Goal: Information Seeking & Learning: Learn about a topic

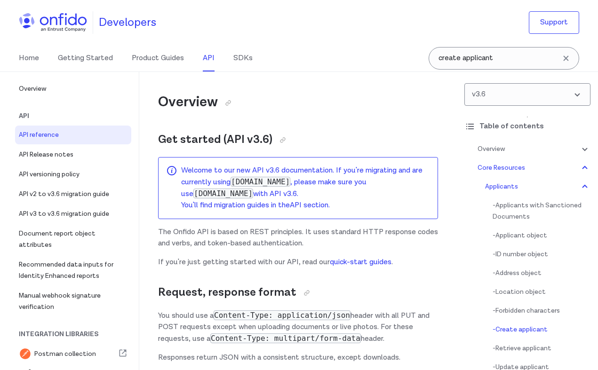
select select "bash"
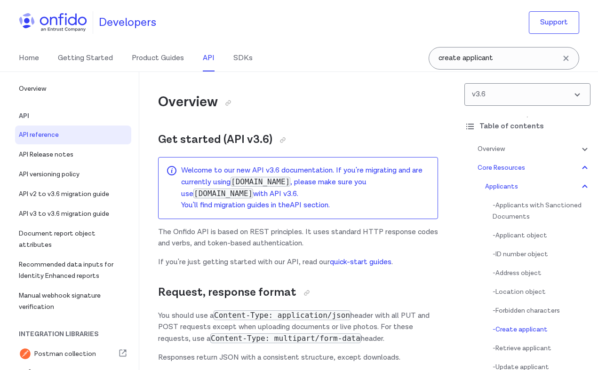
select select "bash"
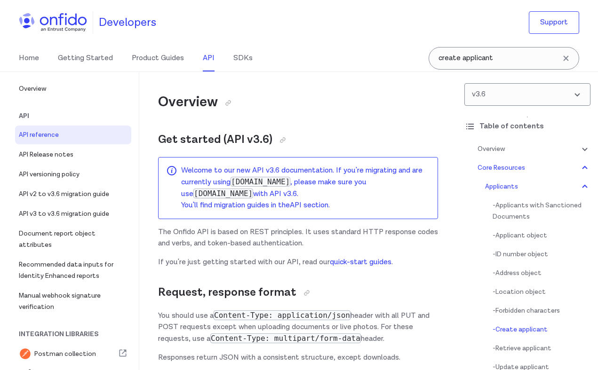
select select "bash"
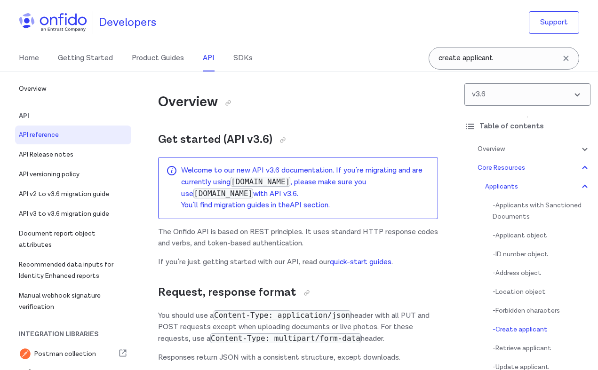
select select "bash"
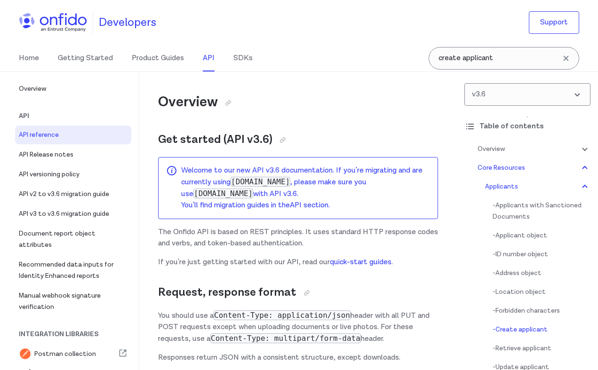
select select "bash"
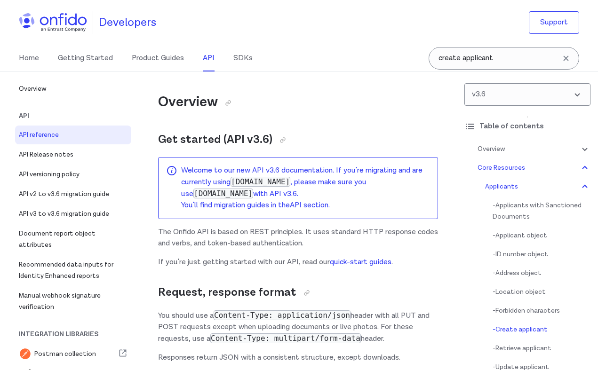
select select "bash"
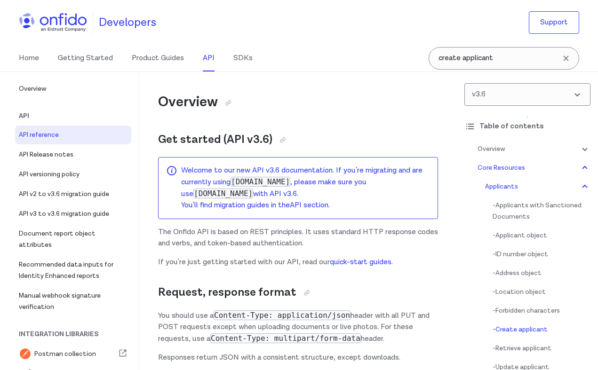
select select "bash"
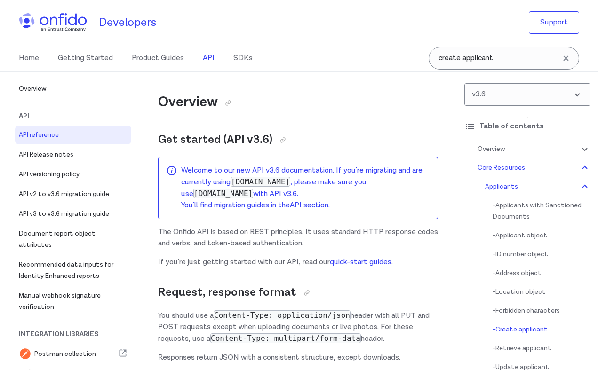
select select "bash"
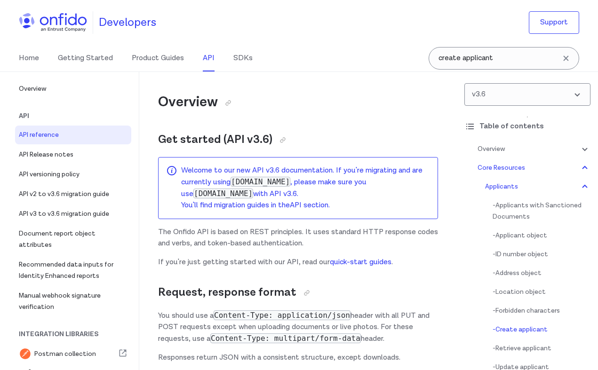
select select "bash"
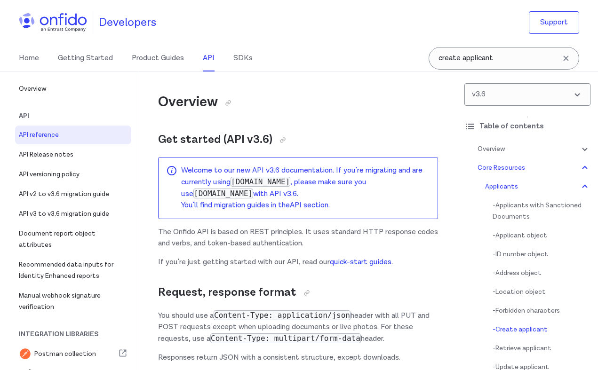
select select "bash"
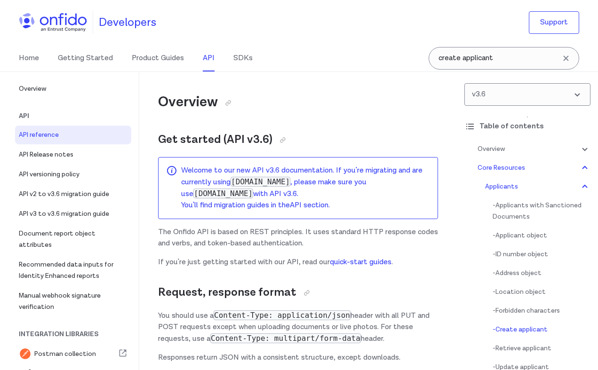
select select "bash"
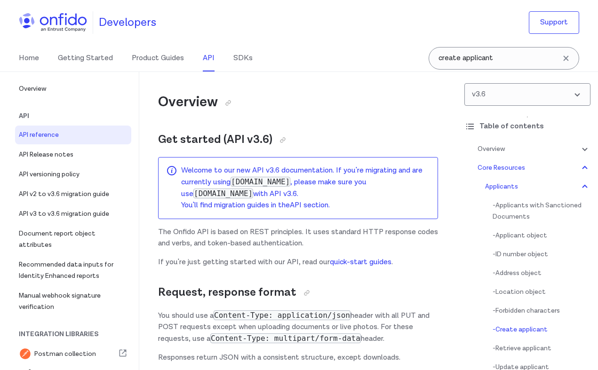
select select "bash"
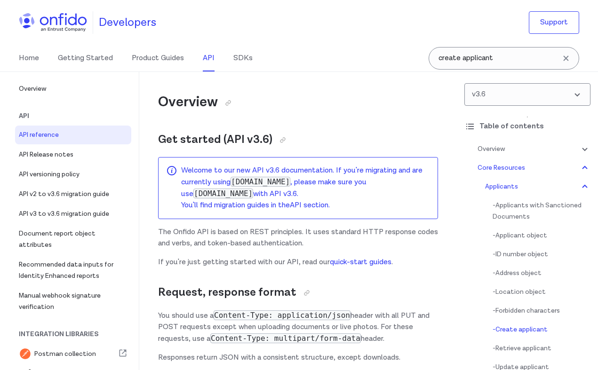
select select "bash"
select select "ruby"
select select "bash"
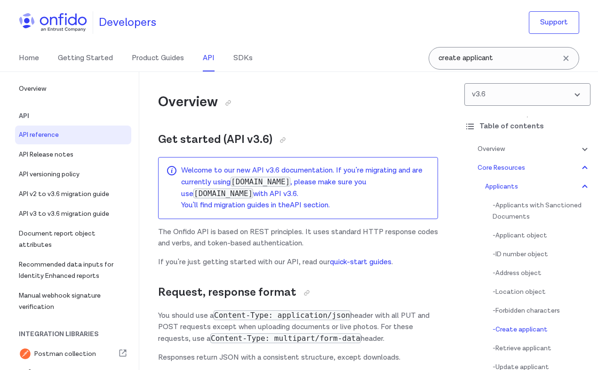
select select "bash"
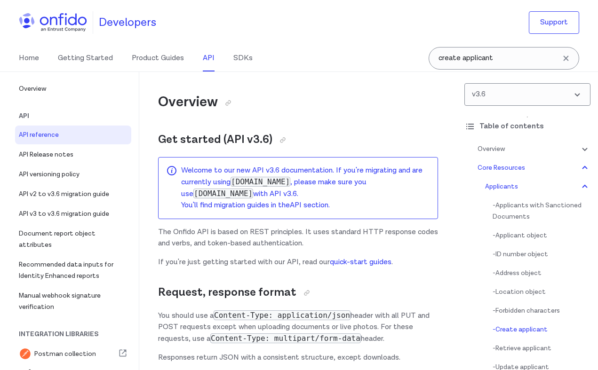
select select "bash"
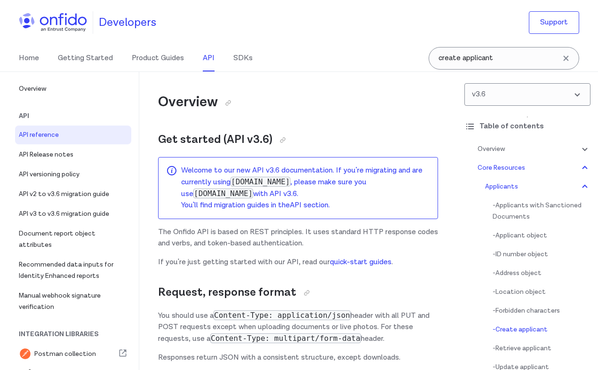
select select "bash"
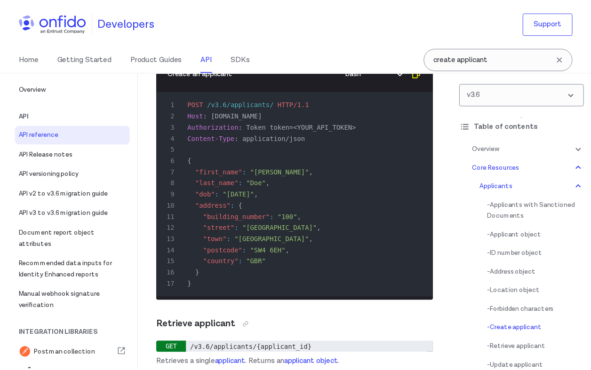
scroll to position [16390, 0]
